Goal: Navigation & Orientation: Find specific page/section

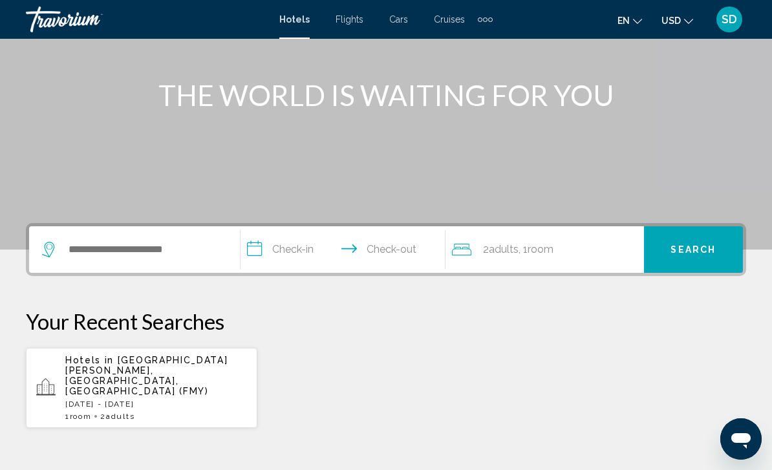
scroll to position [138, 0]
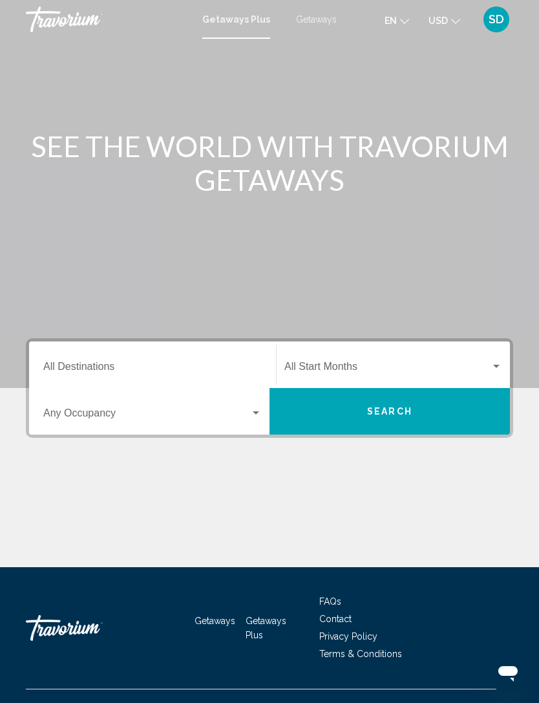
scroll to position [41, 0]
